Goal: Transaction & Acquisition: Purchase product/service

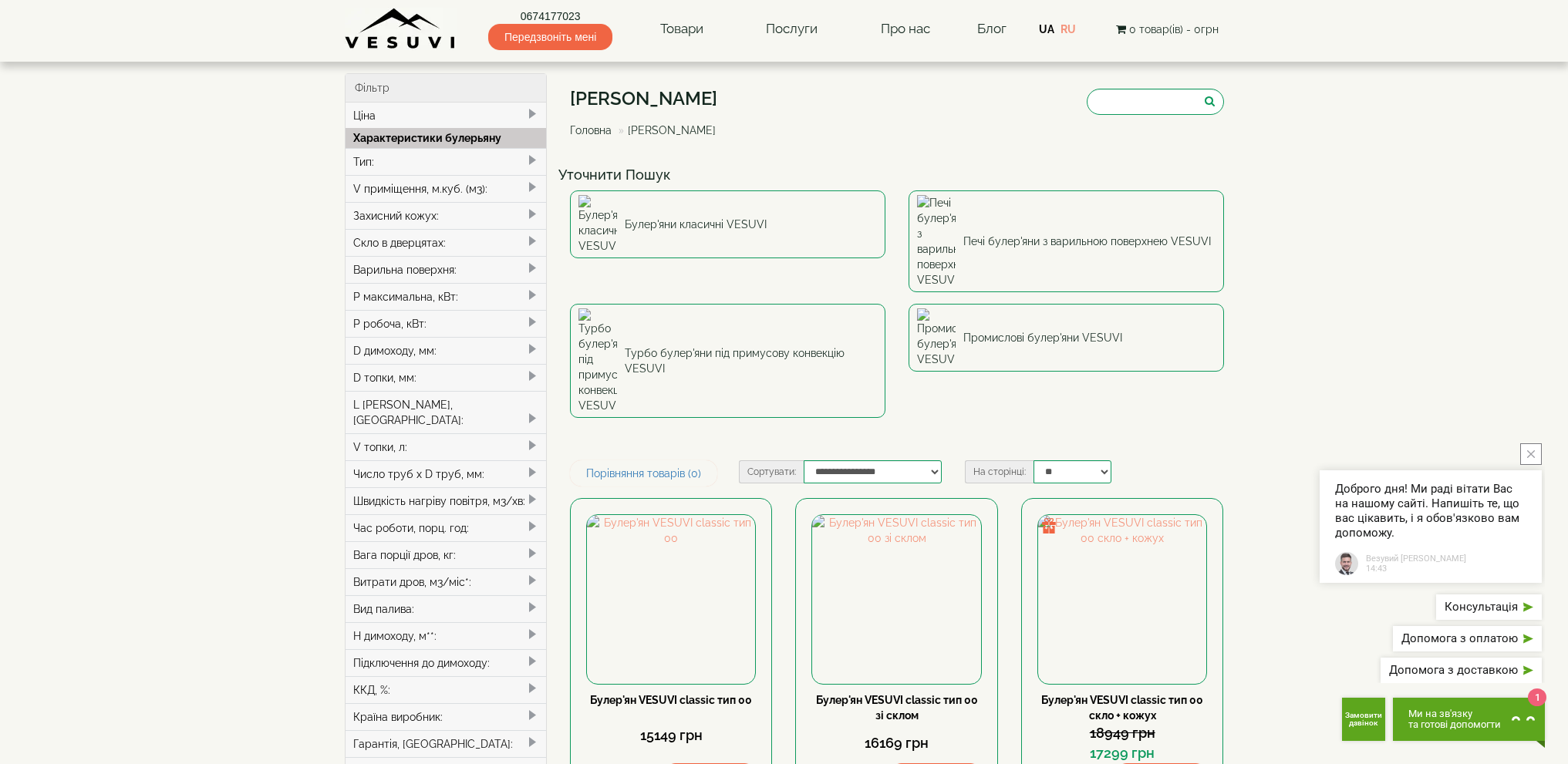
click at [477, 165] on div "Тип:" at bounding box center [446, 160] width 201 height 27
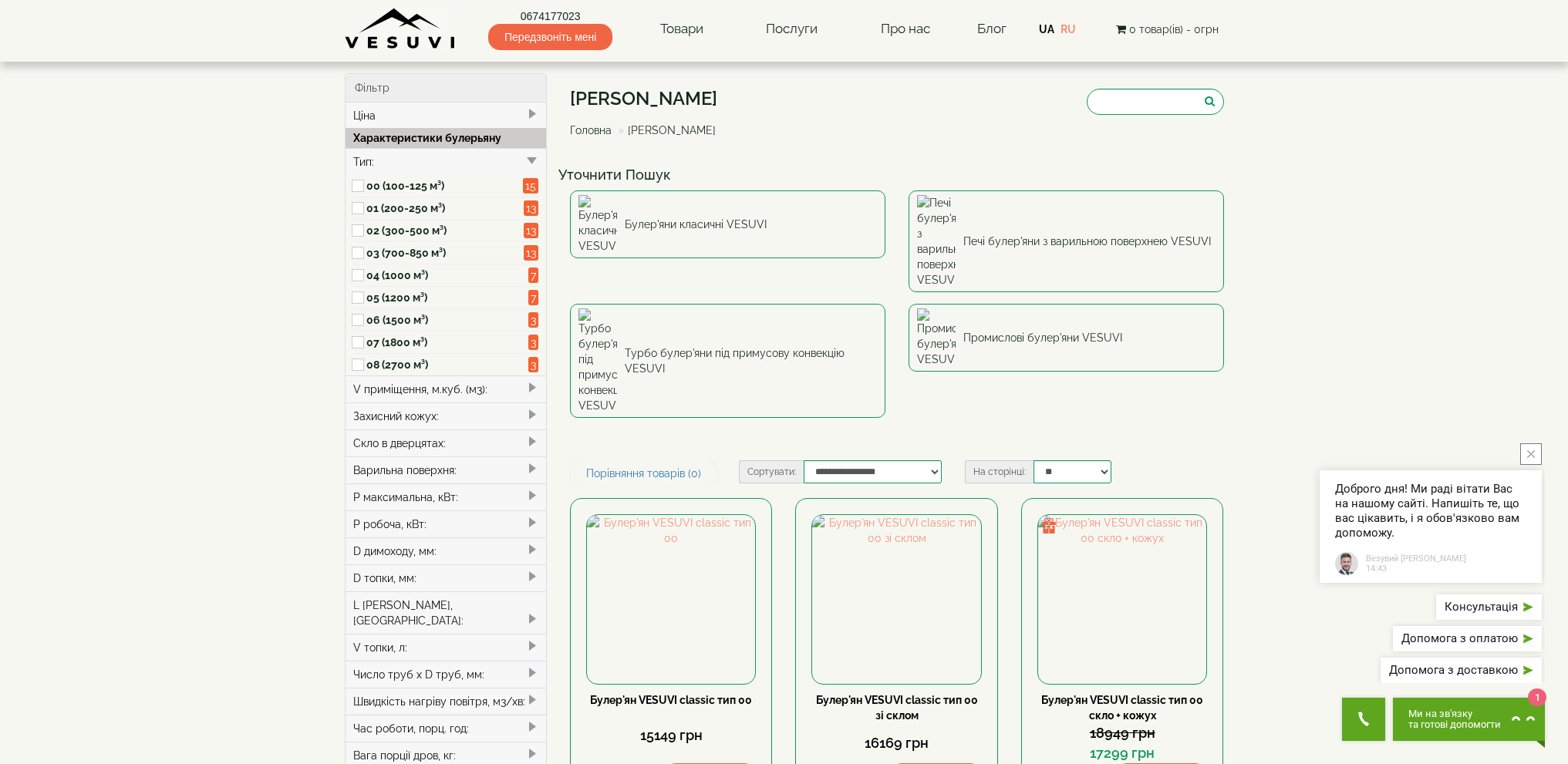
click at [486, 163] on div "Тип:" at bounding box center [446, 160] width 201 height 27
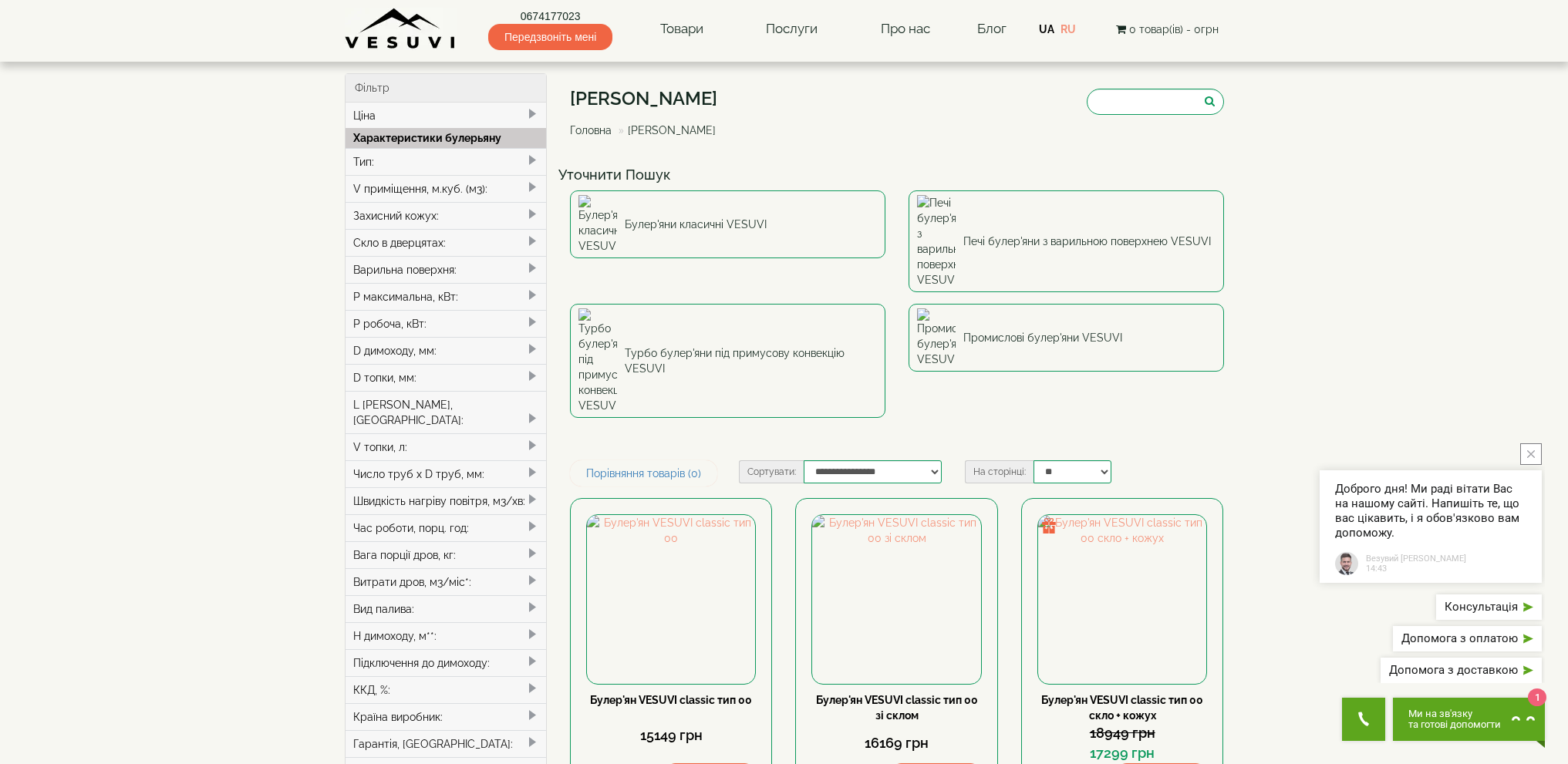
click at [422, 40] on img at bounding box center [401, 29] width 112 height 42
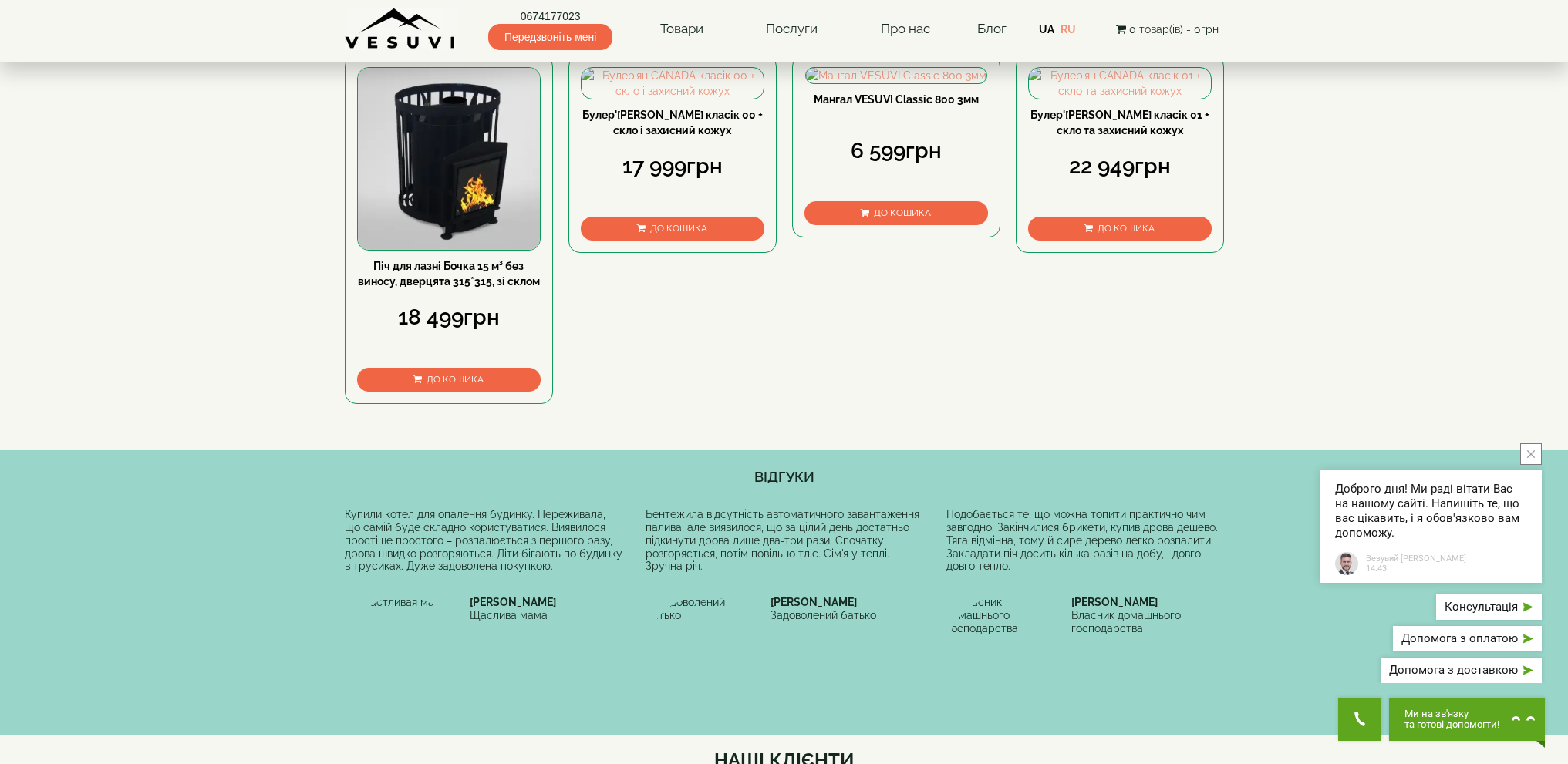
scroll to position [77, 0]
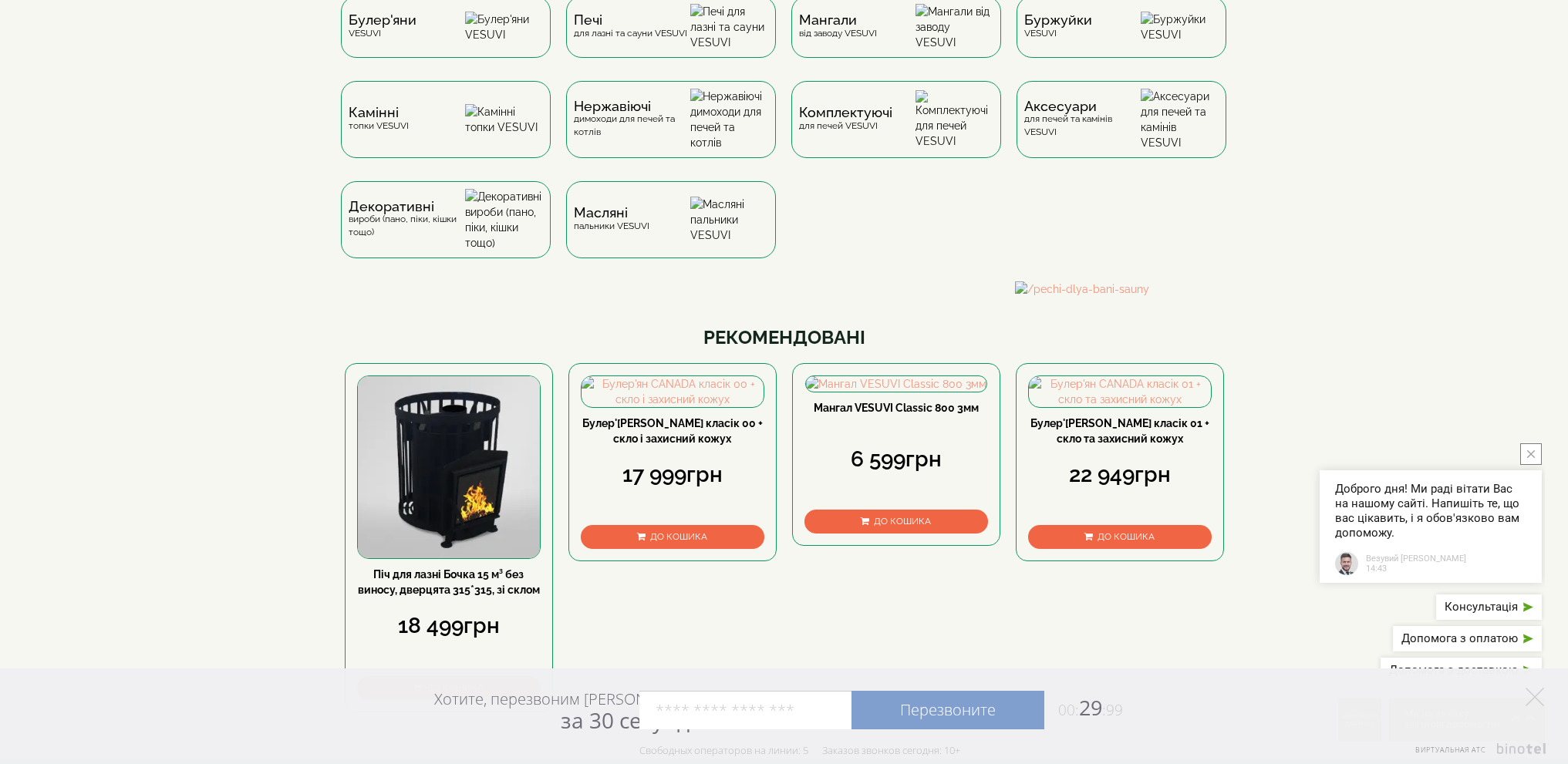
drag, startPoint x: 1042, startPoint y: 394, endPoint x: 499, endPoint y: 341, distance: 545.6
click at [508, 297] on img at bounding box center [575, 289] width 879 height 16
drag, startPoint x: 1082, startPoint y: 402, endPoint x: 483, endPoint y: 385, distance: 599.2
click at [487, 297] on img at bounding box center [784, 289] width 879 height 16
drag, startPoint x: 851, startPoint y: 383, endPoint x: 326, endPoint y: 384, distance: 525.0
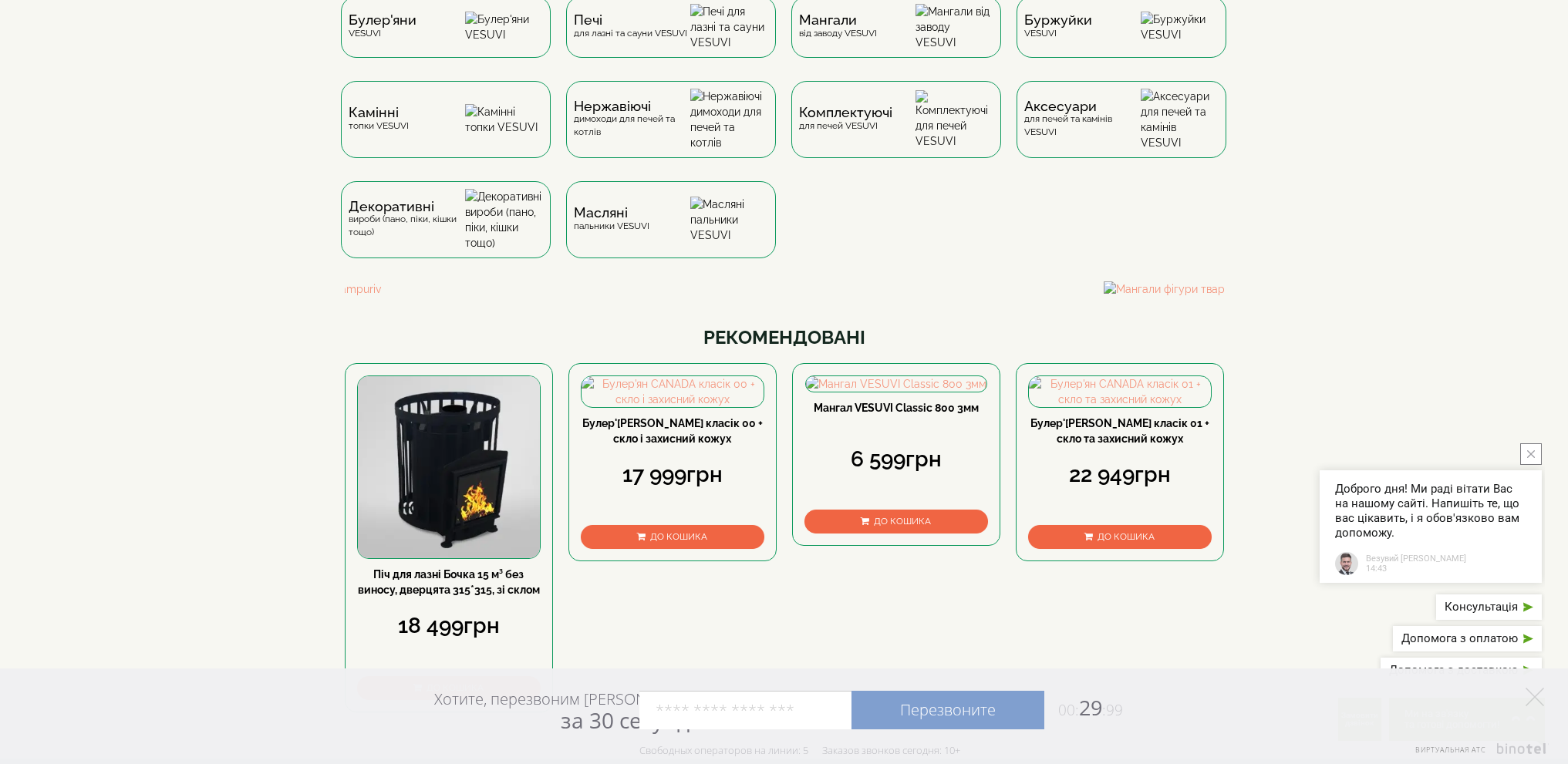
drag, startPoint x: 910, startPoint y: 386, endPoint x: 435, endPoint y: 387, distance: 475.0
click at [435, 297] on img at bounding box center [784, 289] width 879 height 16
drag, startPoint x: 850, startPoint y: 387, endPoint x: 415, endPoint y: 385, distance: 435.0
click at [412, 297] on img at bounding box center [370, 289] width 879 height 16
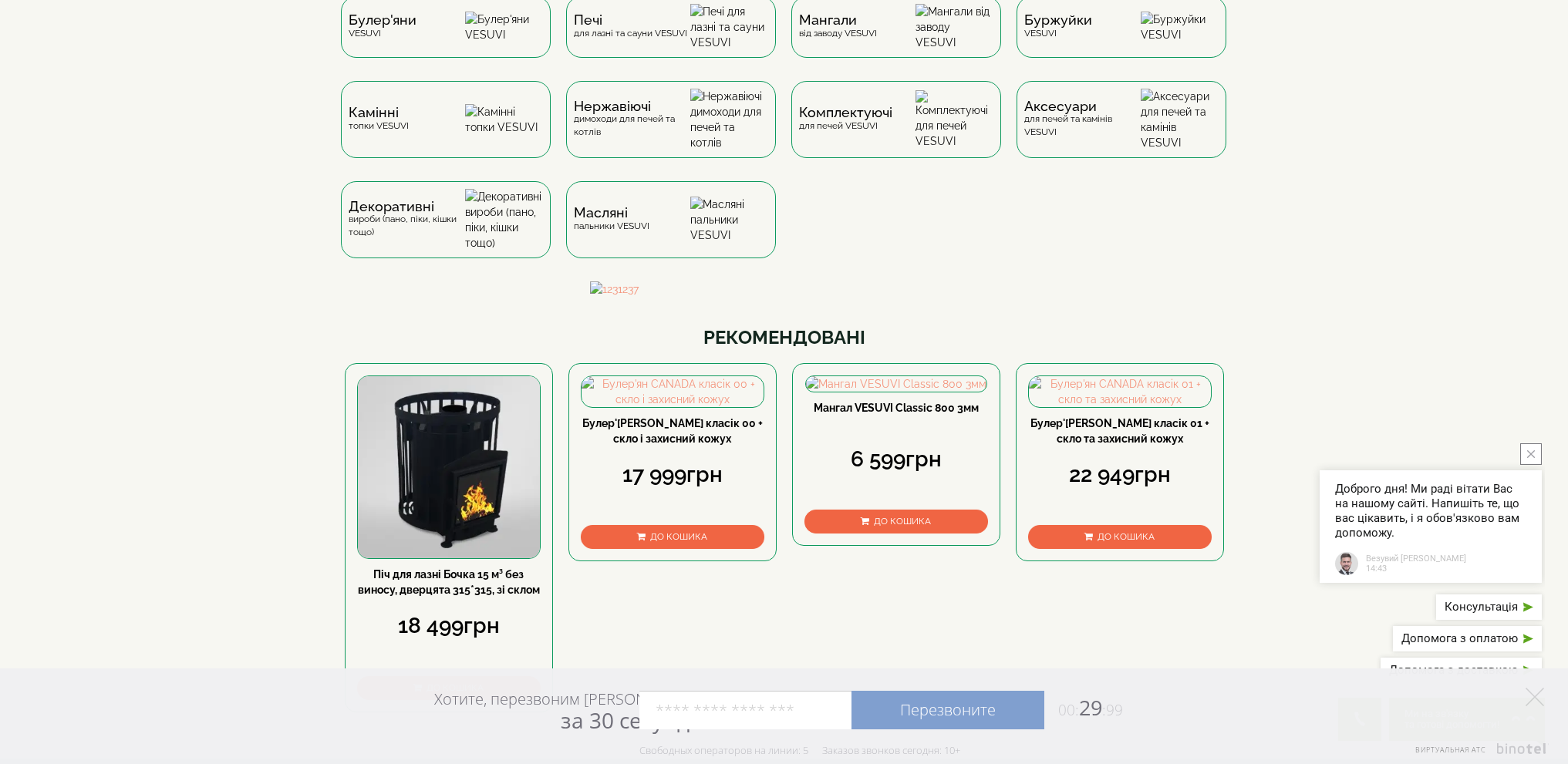
drag, startPoint x: 1146, startPoint y: 350, endPoint x: 486, endPoint y: 353, distance: 660.0
click at [491, 297] on img at bounding box center [150, 289] width 879 height 16
click at [817, 297] on img at bounding box center [784, 289] width 879 height 16
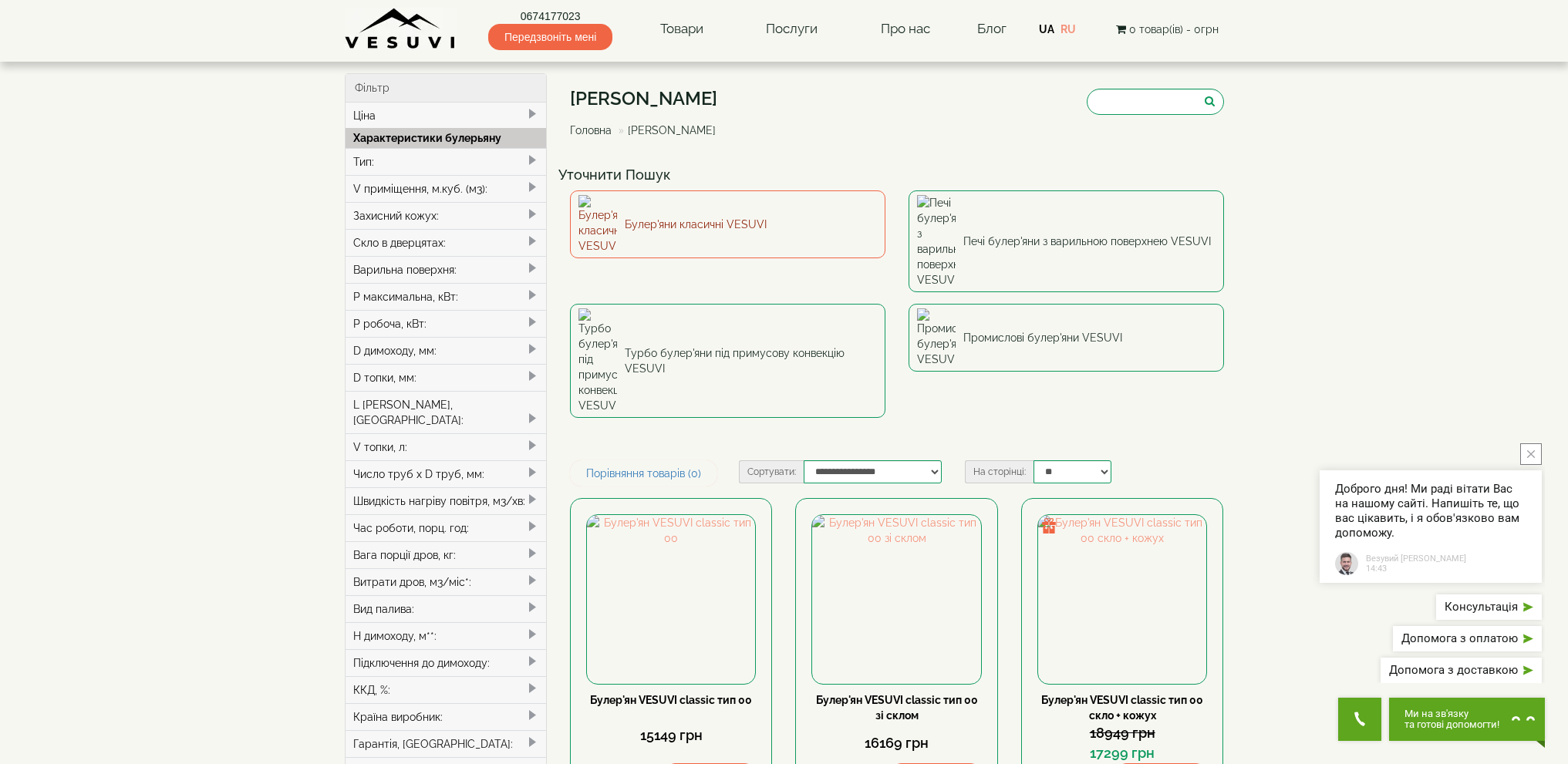
click at [753, 211] on link "Булер'яни класичні VESUVI" at bounding box center [727, 224] width 315 height 68
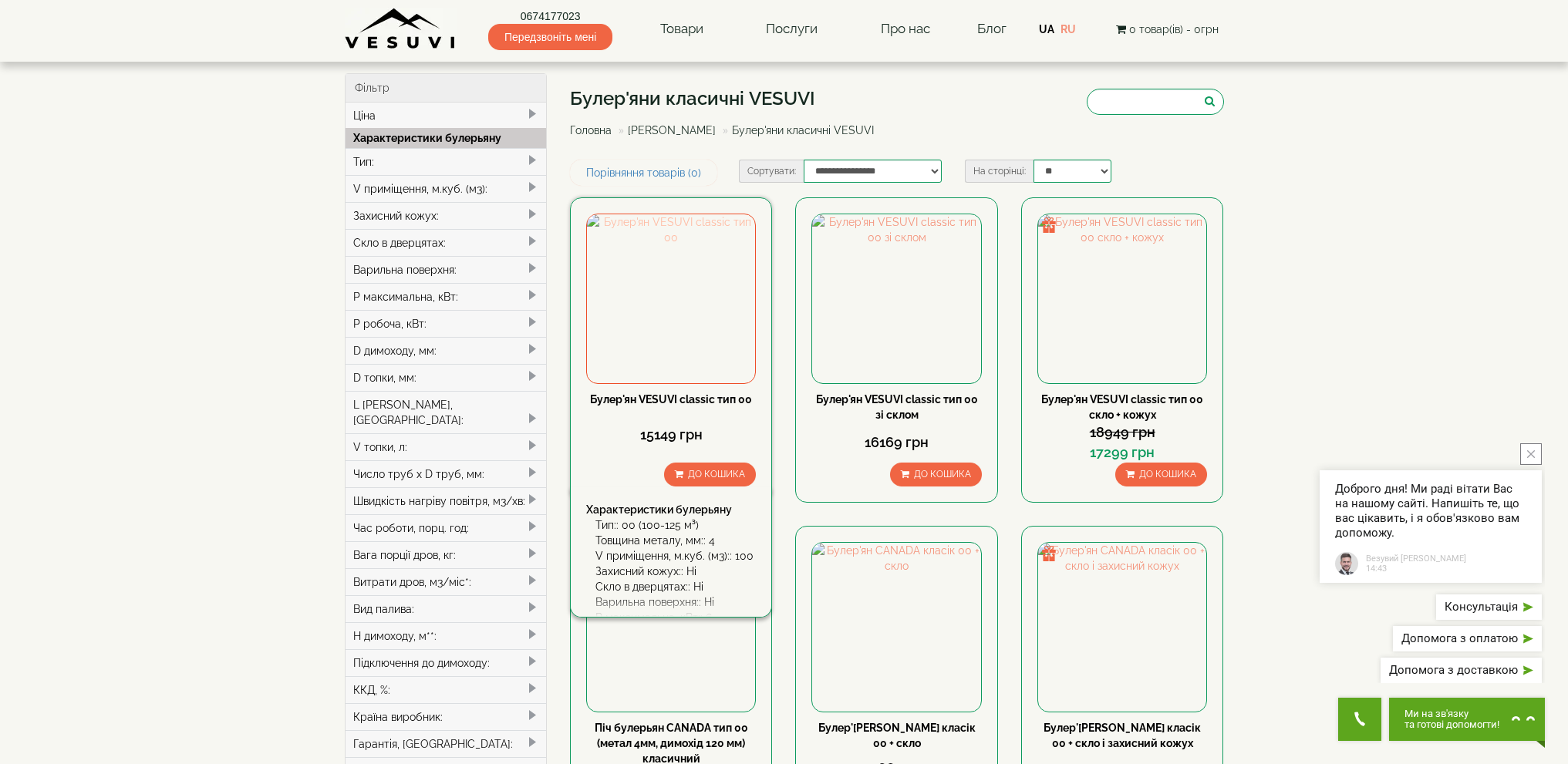
click at [678, 301] on img at bounding box center [670, 298] width 168 height 168
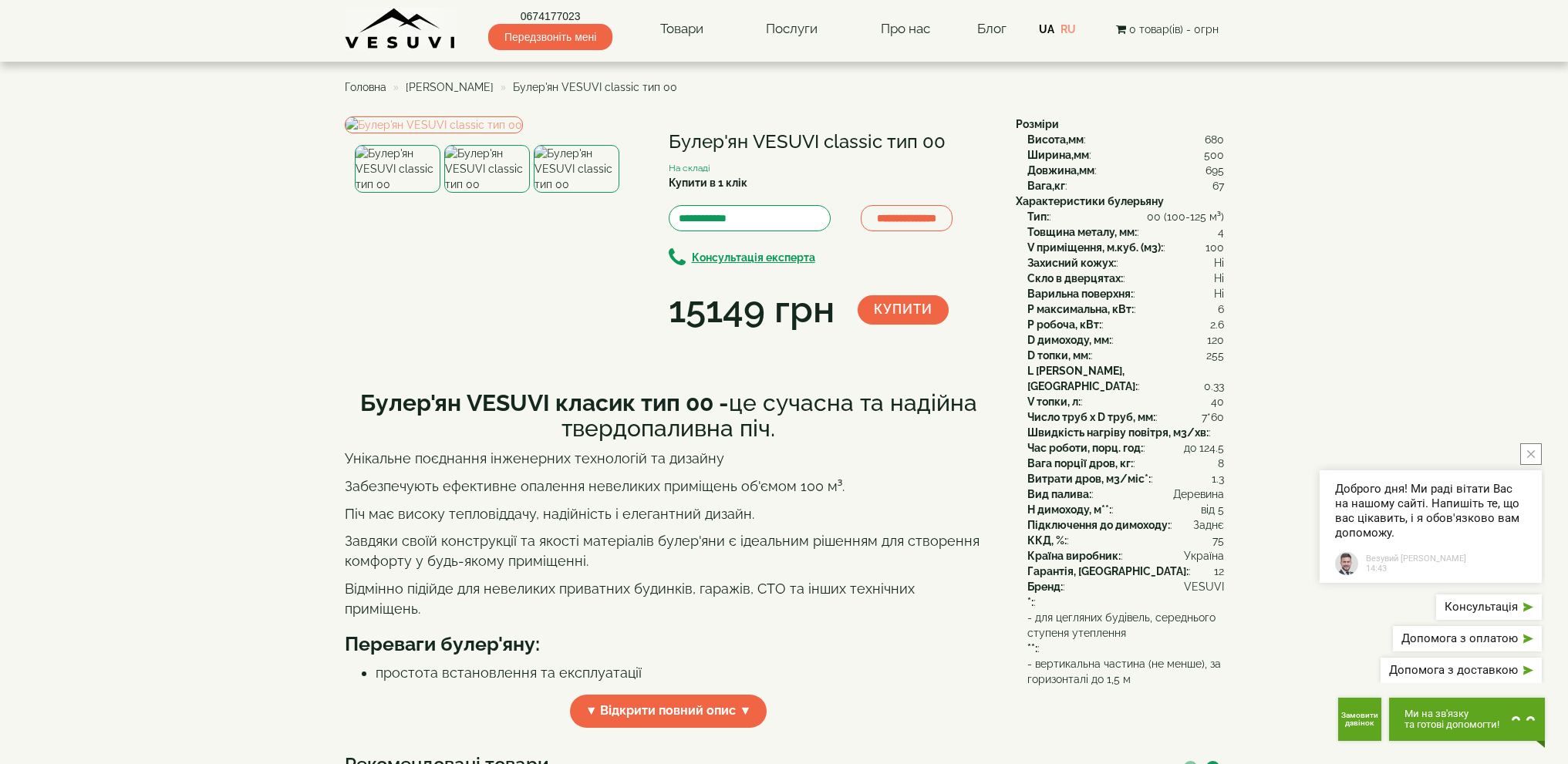
drag, startPoint x: 1137, startPoint y: 210, endPoint x: 1220, endPoint y: 313, distance: 132.3
click at [1220, 313] on div "Тип: : 00 (100-125 м³) Товщина металу, мм: : 4 V приміщення, м.куб. (м3): : 100…" at bounding box center [1120, 432] width 209 height 447
drag, startPoint x: 1040, startPoint y: 418, endPoint x: 1234, endPoint y: 433, distance: 194.6
drag, startPoint x: 1031, startPoint y: 464, endPoint x: 1242, endPoint y: 468, distance: 211.0
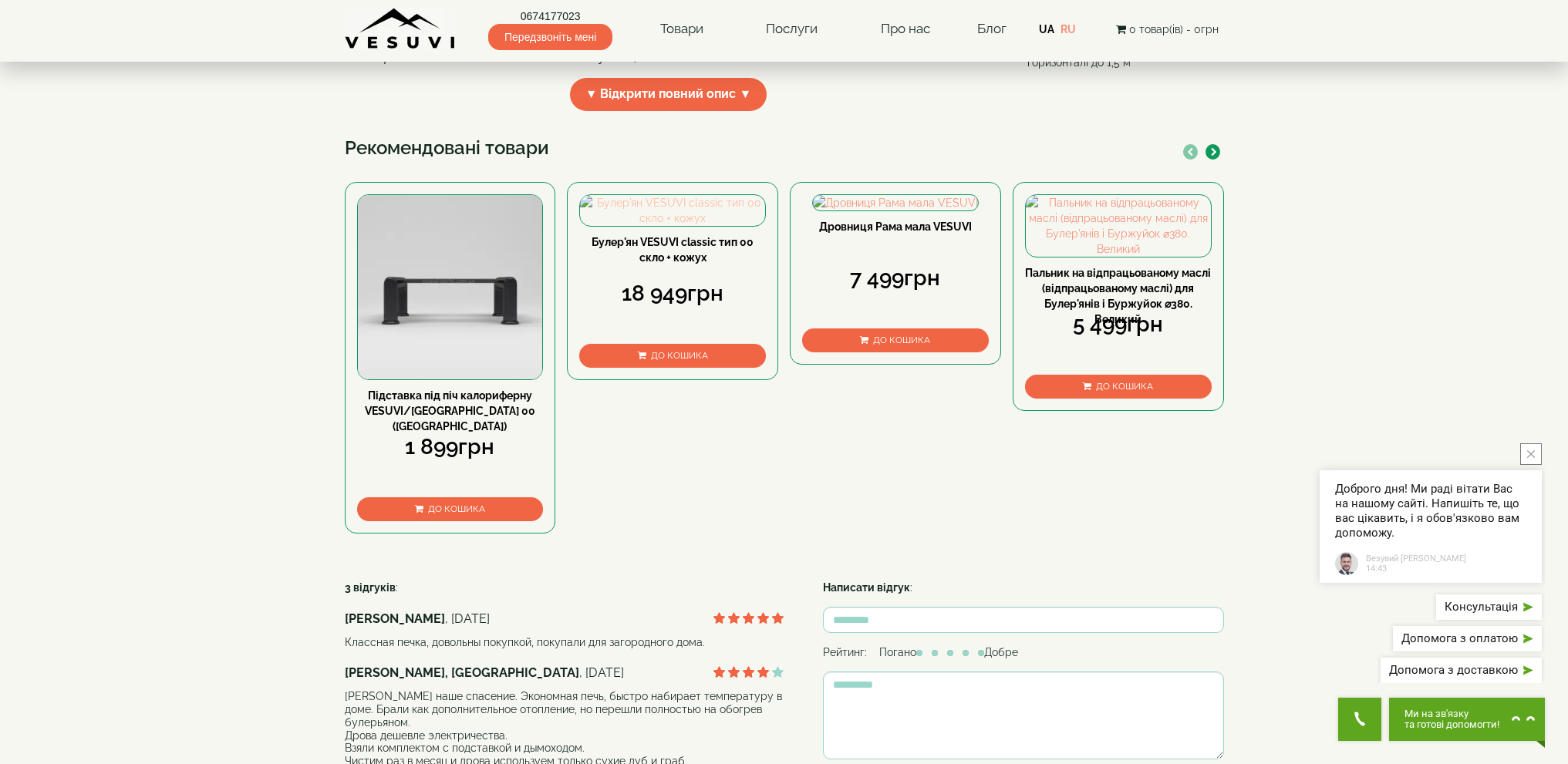
scroll to position [694, 0]
